Goal: Check status: Check status

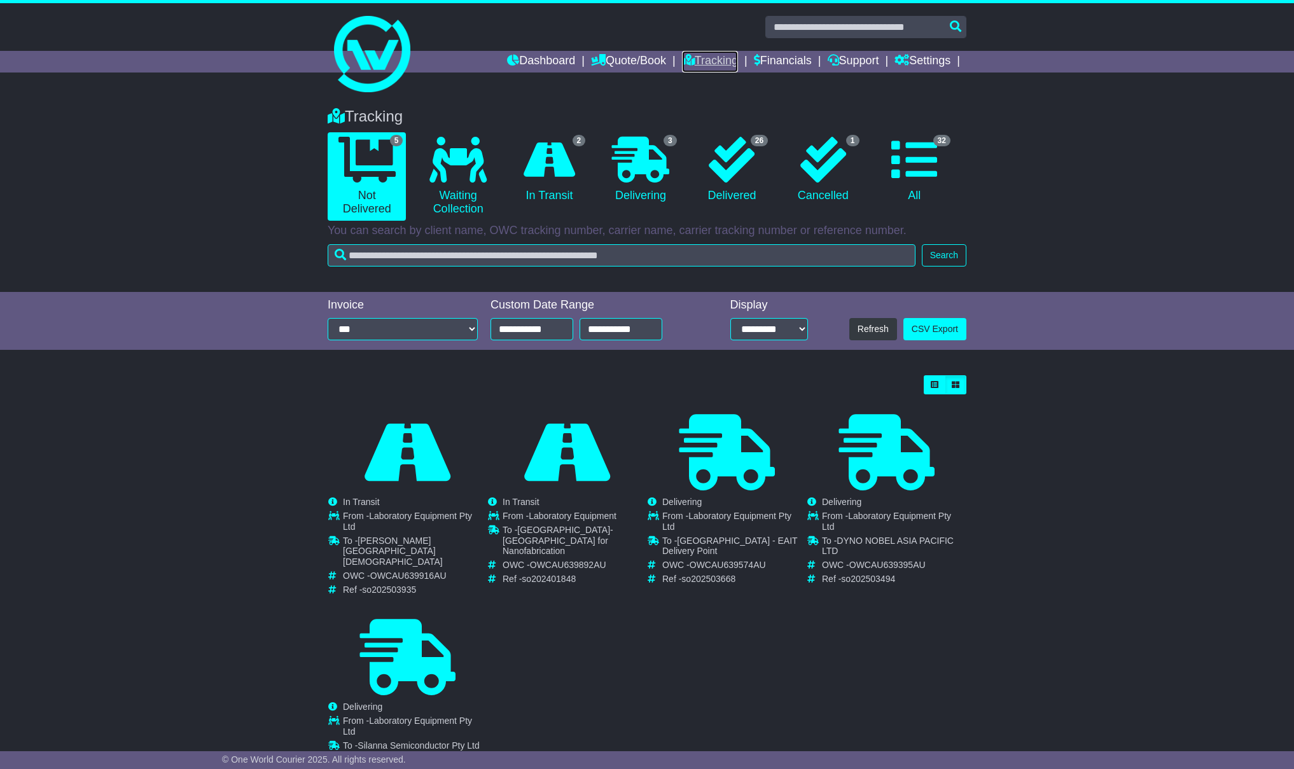
click at [701, 60] on link "Tracking" at bounding box center [710, 62] width 56 height 22
click at [690, 62] on link "Tracking" at bounding box center [710, 62] width 56 height 22
